Goal: Information Seeking & Learning: Get advice/opinions

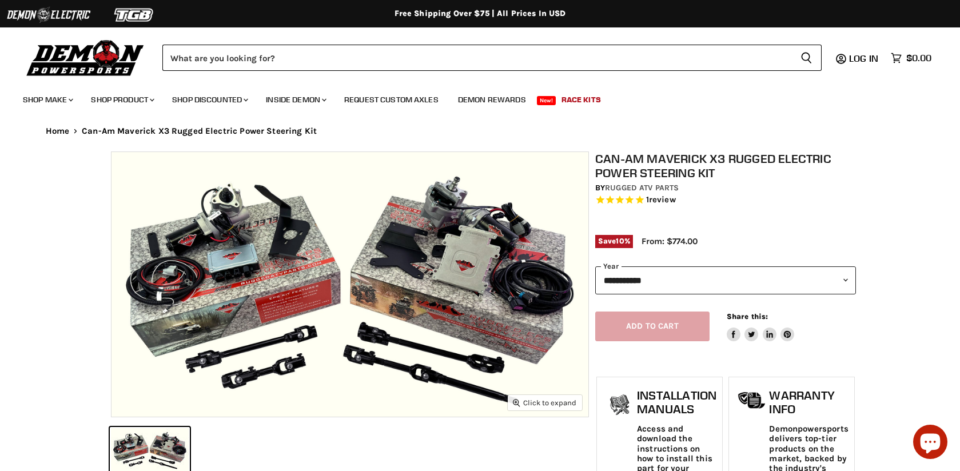
select select "******"
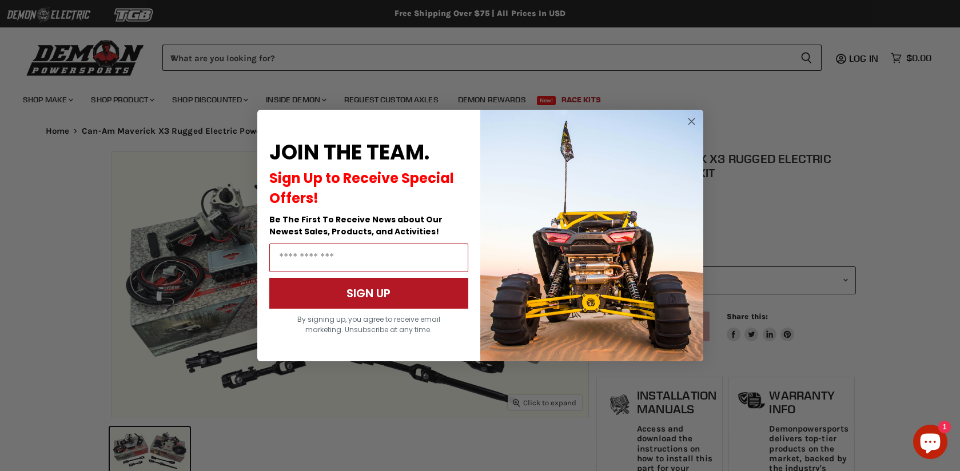
click at [618, 213] on img "POPUP Form" at bounding box center [591, 236] width 223 height 252
click at [630, 215] on img "POPUP Form" at bounding box center [591, 236] width 223 height 252
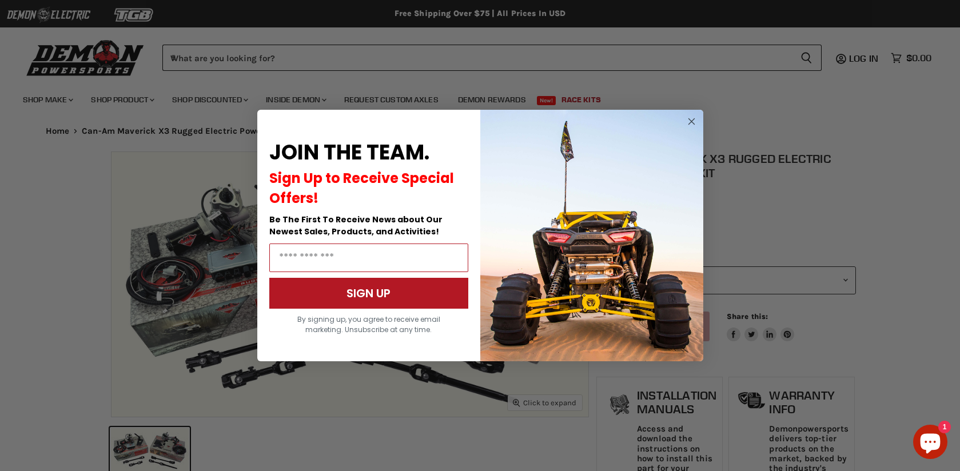
click at [630, 215] on img "POPUP Form" at bounding box center [591, 236] width 223 height 252
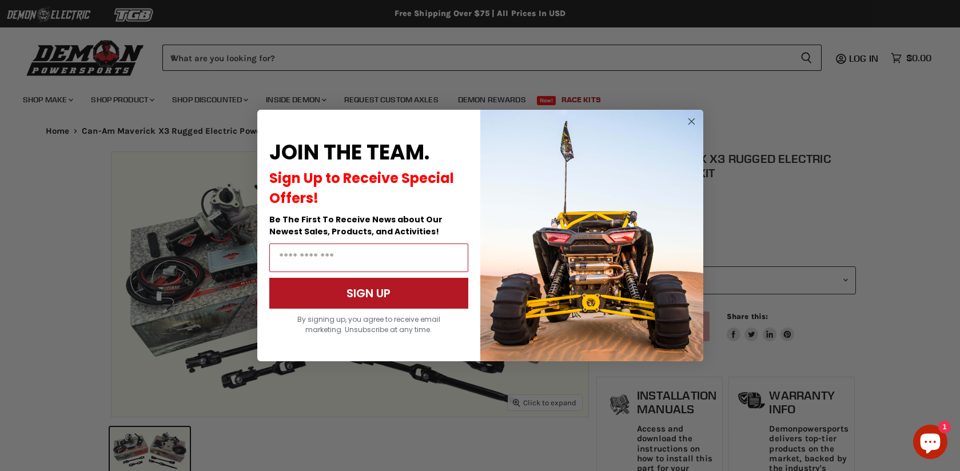
click at [630, 215] on img "POPUP Form" at bounding box center [591, 236] width 223 height 252
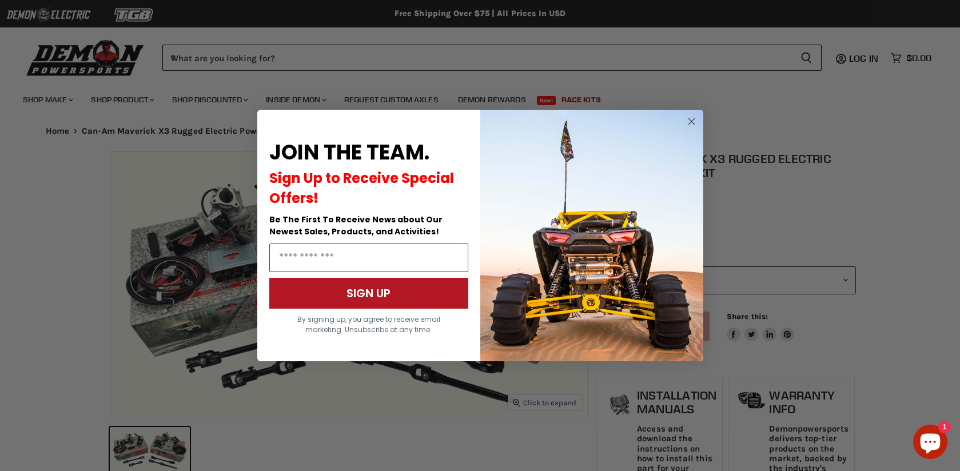
click at [630, 215] on img "POPUP Form" at bounding box center [591, 236] width 223 height 252
